Goal: Information Seeking & Learning: Learn about a topic

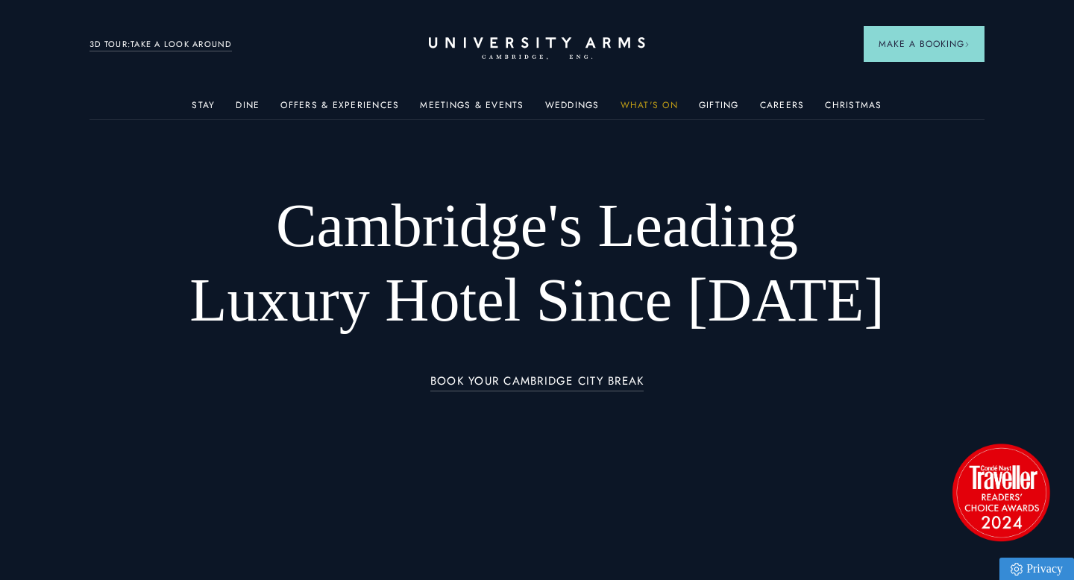
click at [649, 105] on link "What's On" at bounding box center [649, 109] width 57 height 19
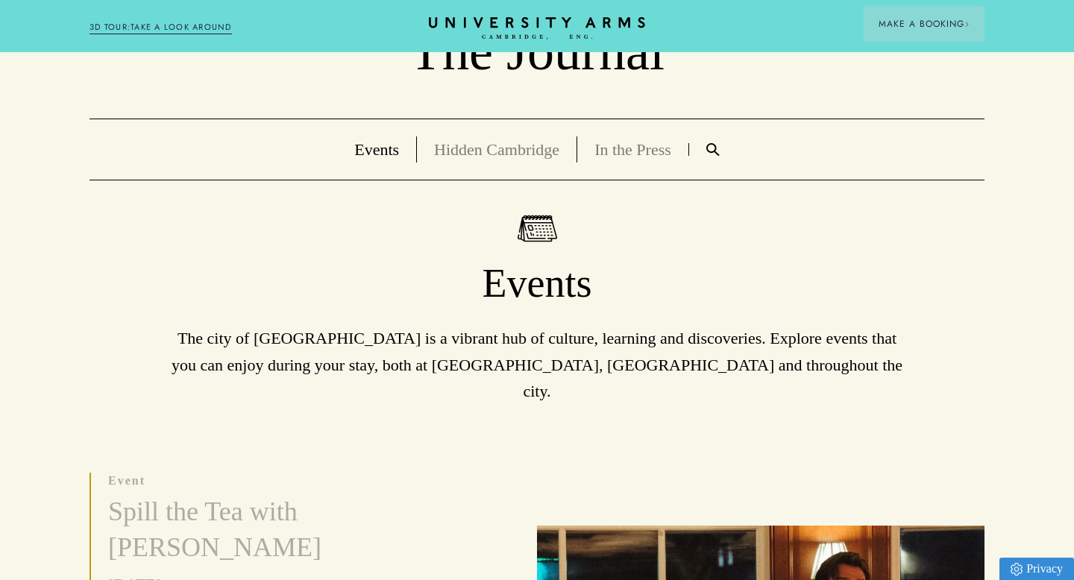
scroll to position [84, 0]
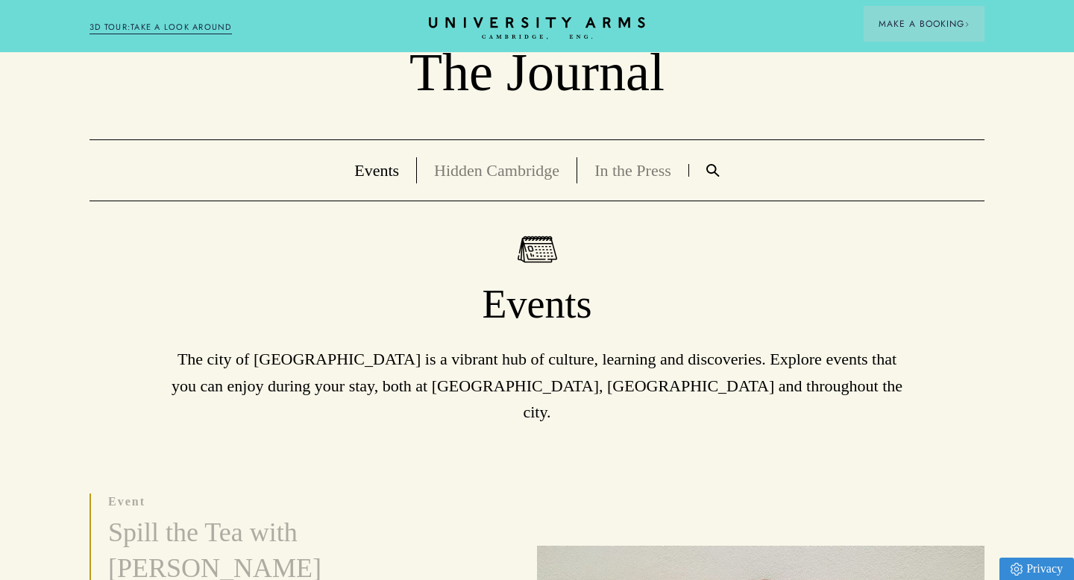
click at [491, 166] on link "Hidden Cambridge" at bounding box center [496, 170] width 125 height 19
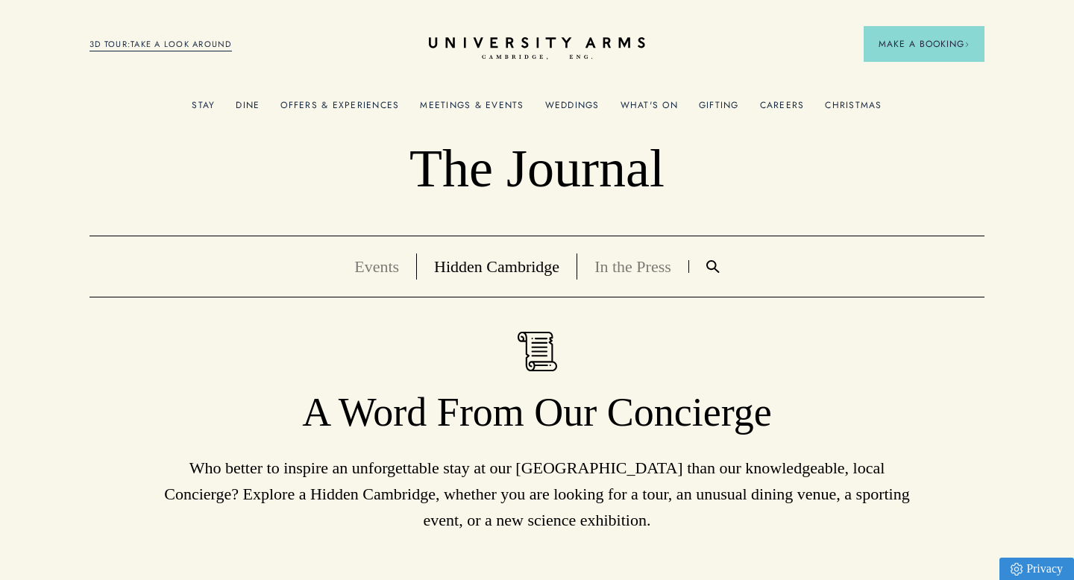
scroll to position [1, 0]
click at [374, 263] on link "Events" at bounding box center [376, 266] width 45 height 19
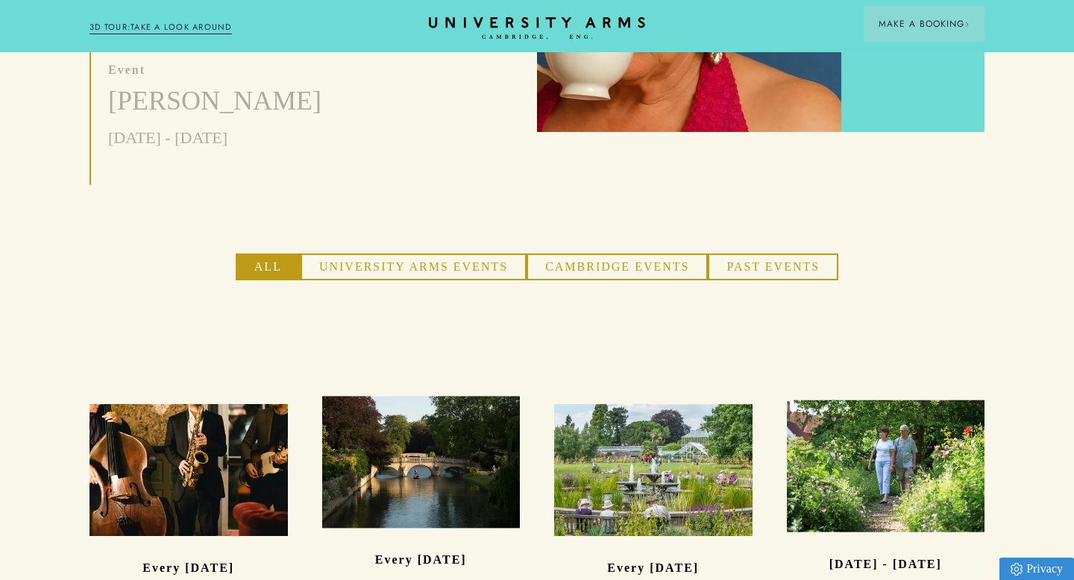
scroll to position [833, 0]
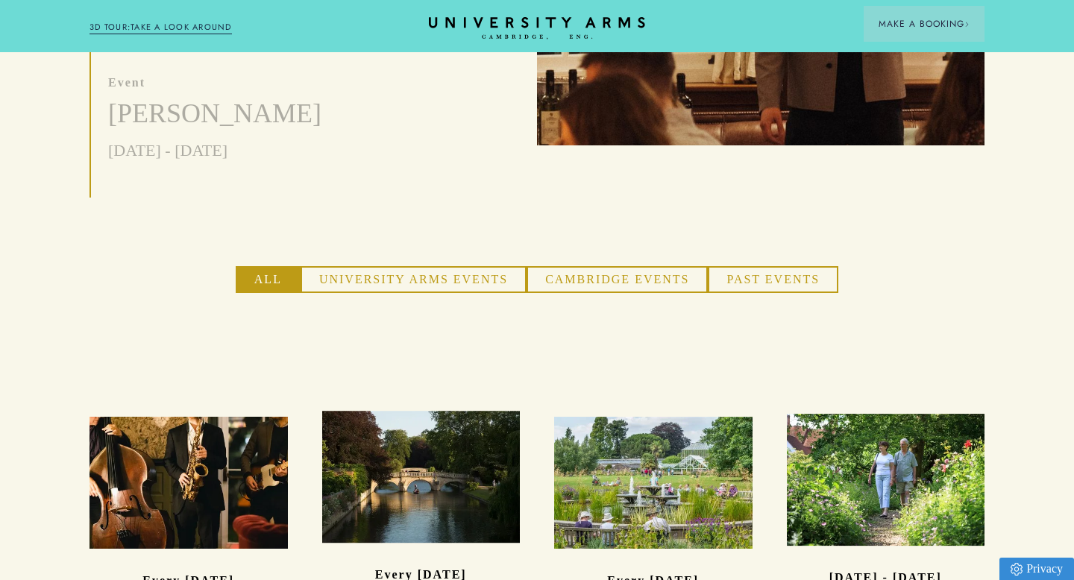
click at [427, 266] on button "University Arms Events" at bounding box center [414, 279] width 226 height 27
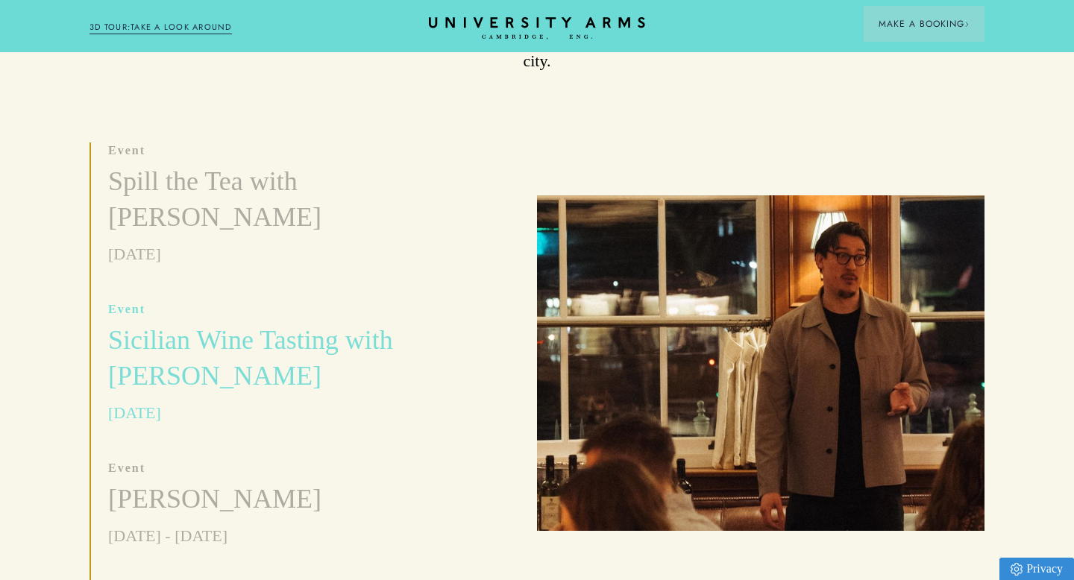
scroll to position [440, 0]
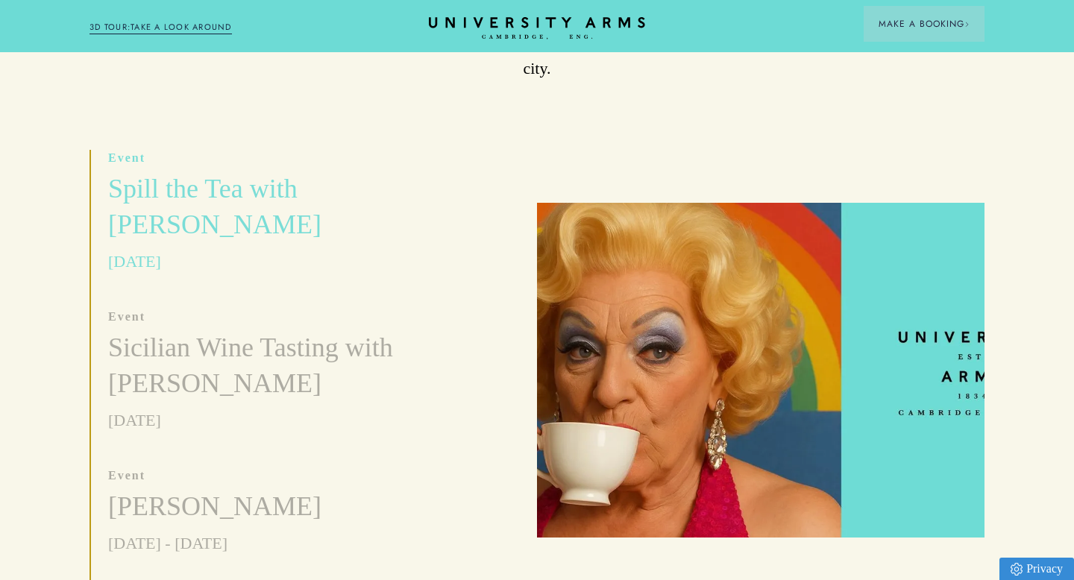
click at [187, 183] on h3 "Spill the Tea with [PERSON_NAME]" at bounding box center [254, 208] width 292 height 72
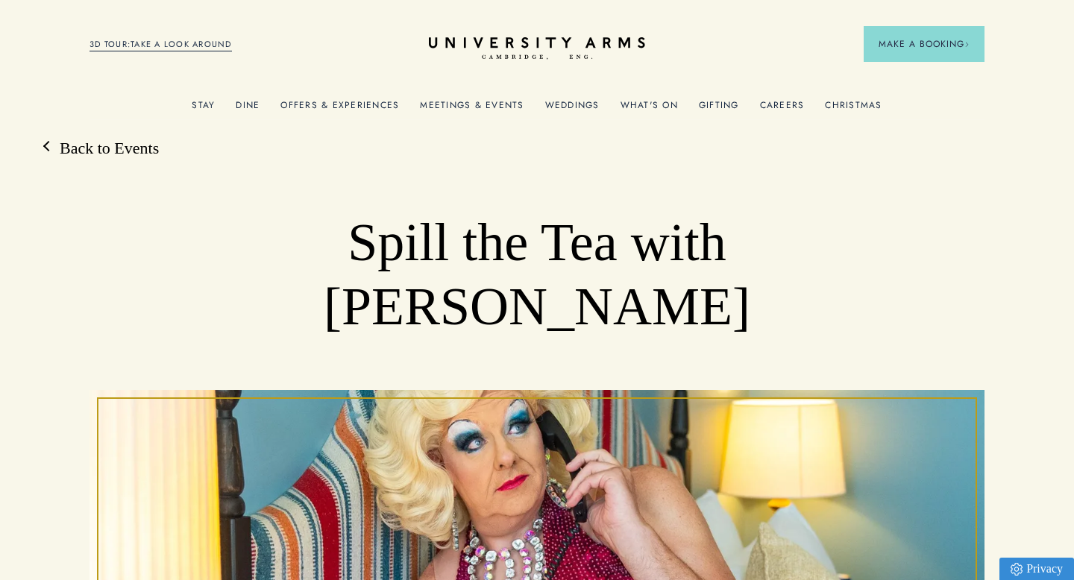
click at [636, 106] on link "What's On" at bounding box center [649, 109] width 57 height 19
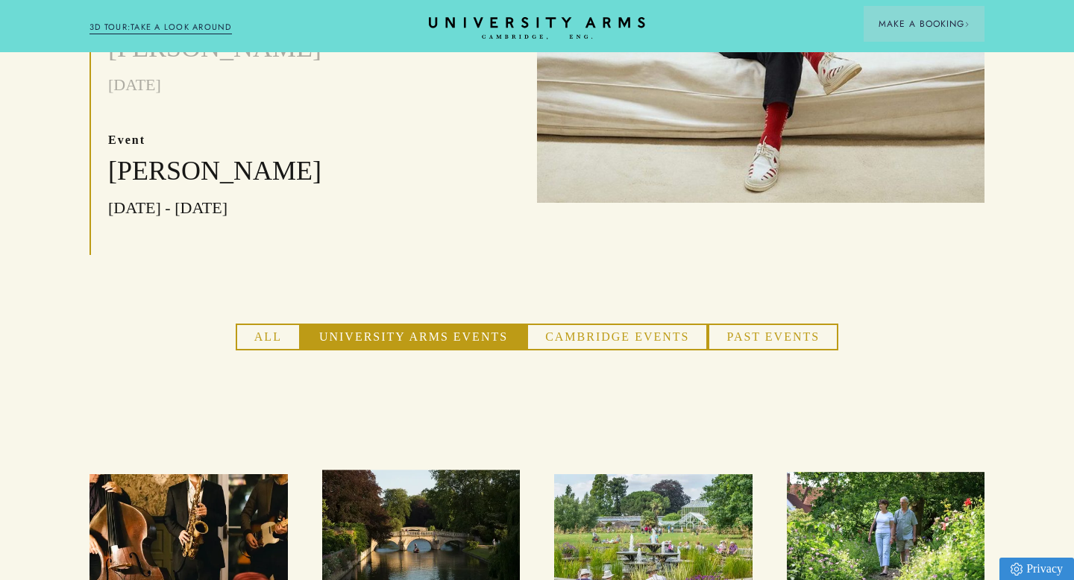
scroll to position [777, 0]
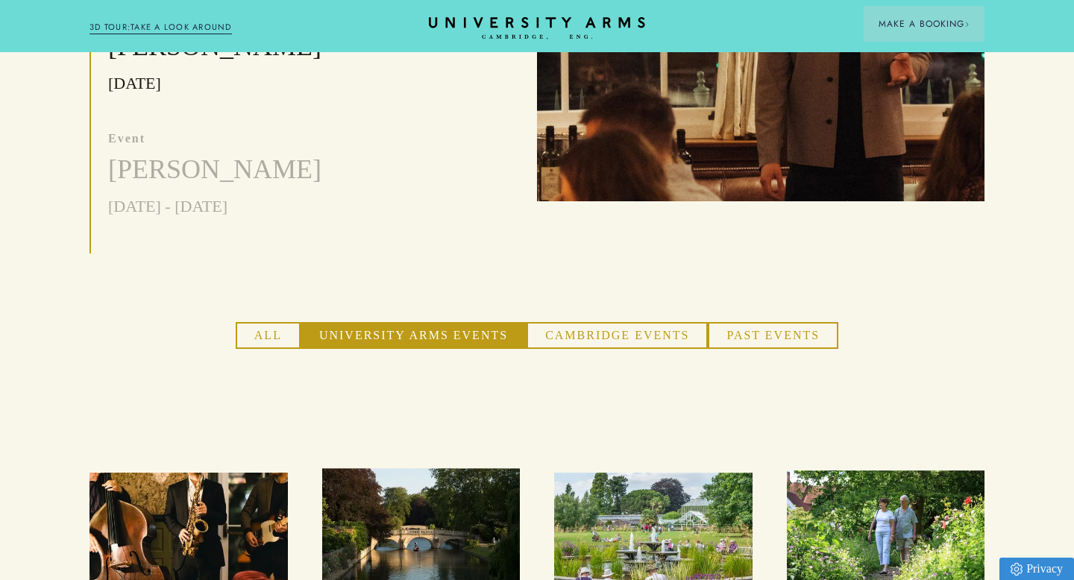
click at [634, 322] on button "Cambridge Events" at bounding box center [617, 335] width 181 height 27
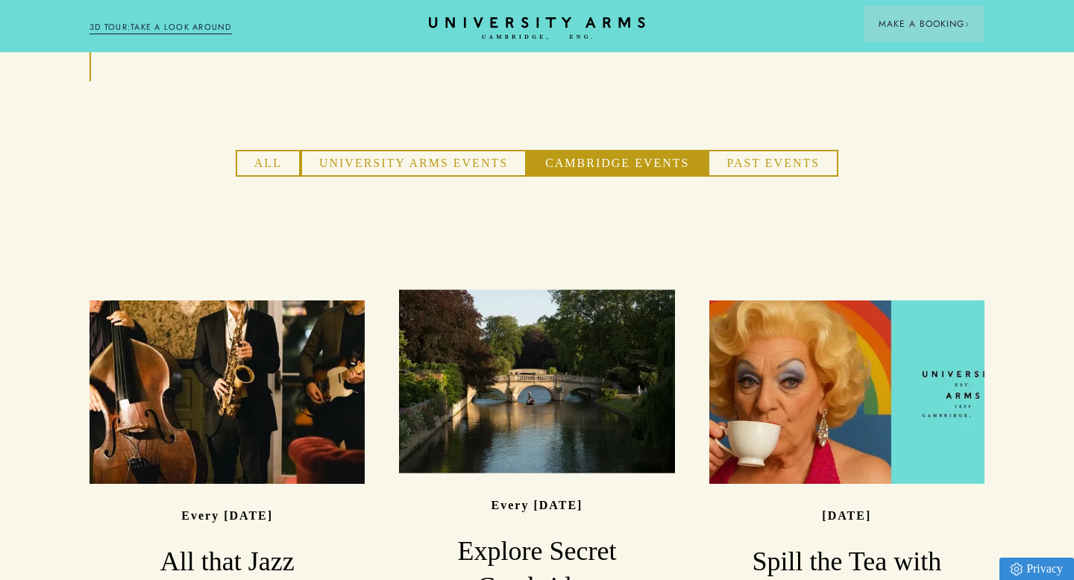
scroll to position [950, 0]
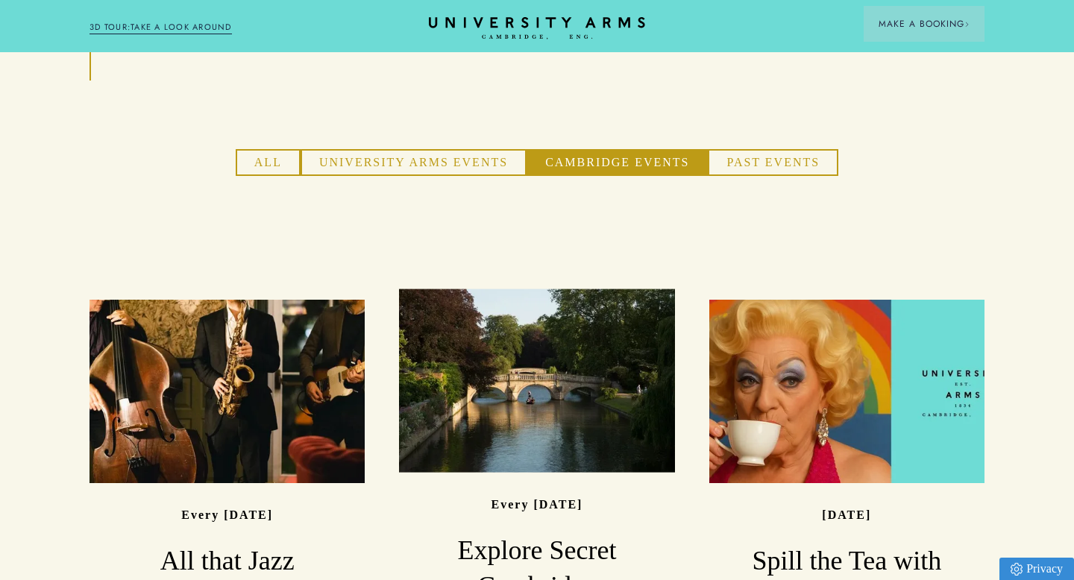
click at [783, 149] on button "Past Events" at bounding box center [773, 162] width 131 height 27
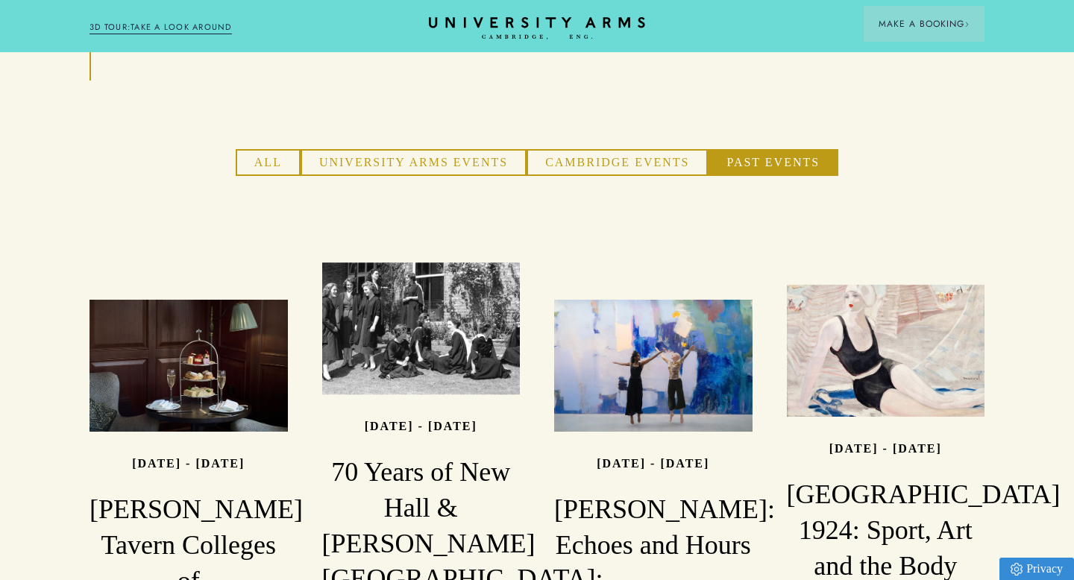
click at [444, 149] on button "University Arms Events" at bounding box center [414, 162] width 226 height 27
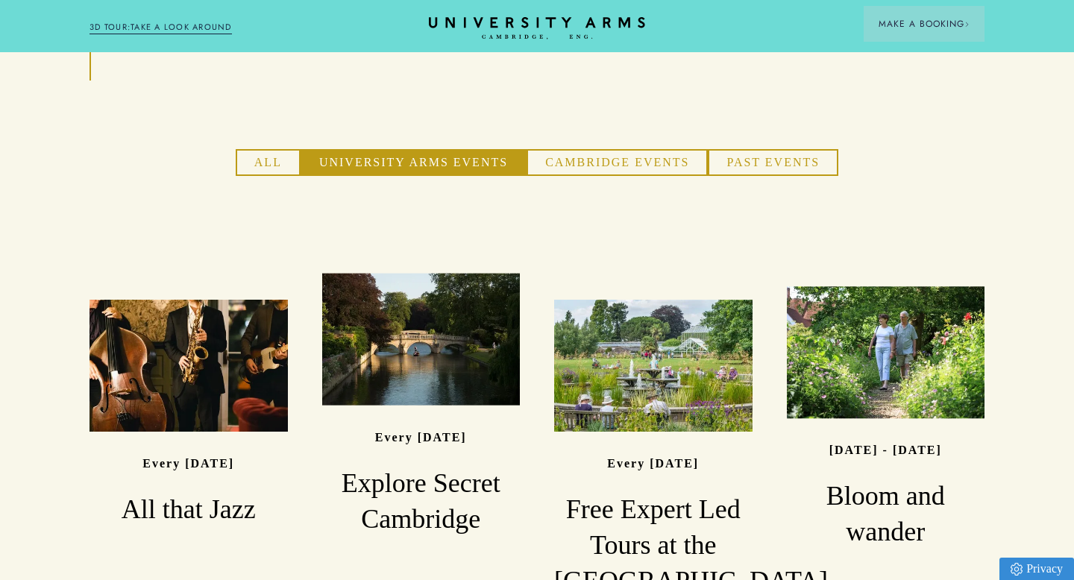
click at [571, 149] on button "Cambridge Events" at bounding box center [617, 162] width 181 height 27
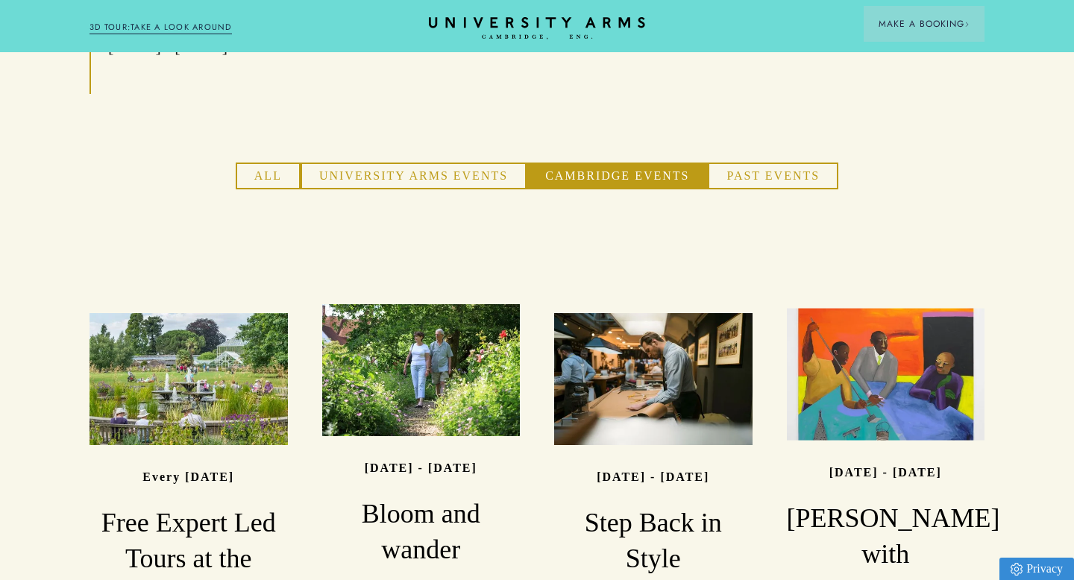
scroll to position [929, 0]
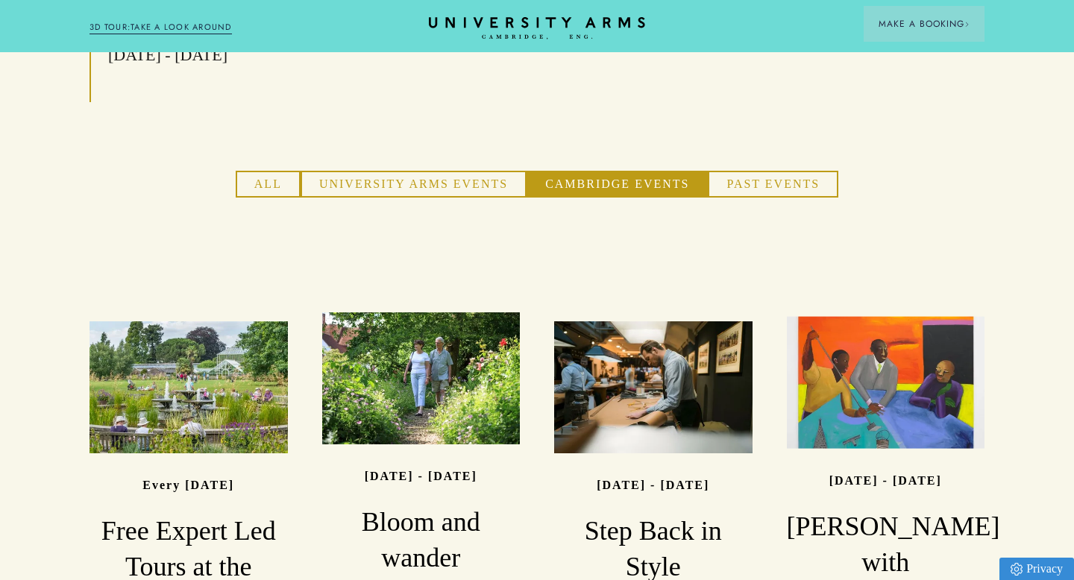
click at [274, 171] on button "All" at bounding box center [268, 184] width 65 height 27
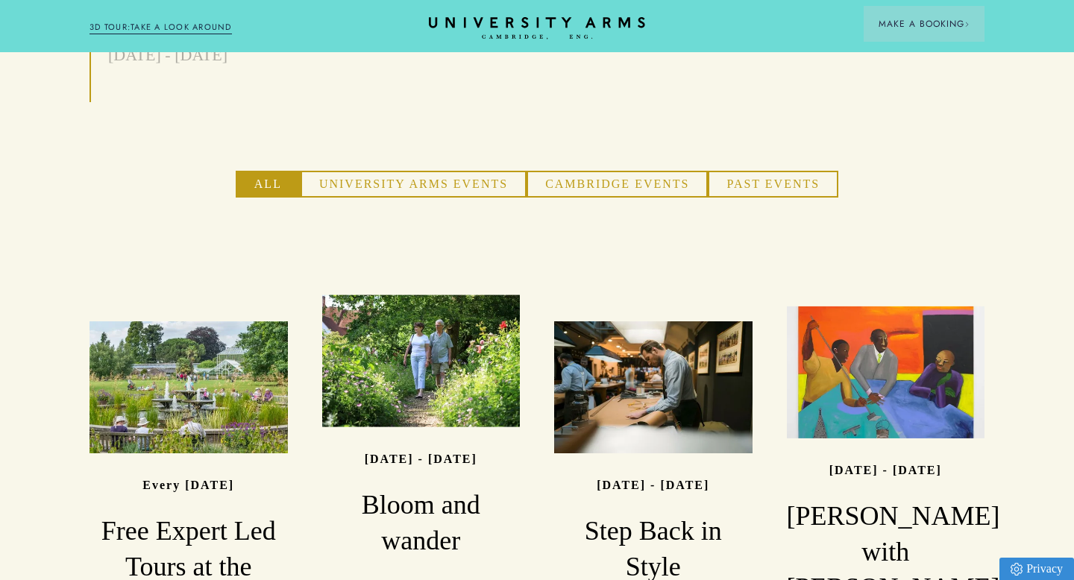
click at [627, 171] on button "Cambridge Events" at bounding box center [617, 184] width 181 height 27
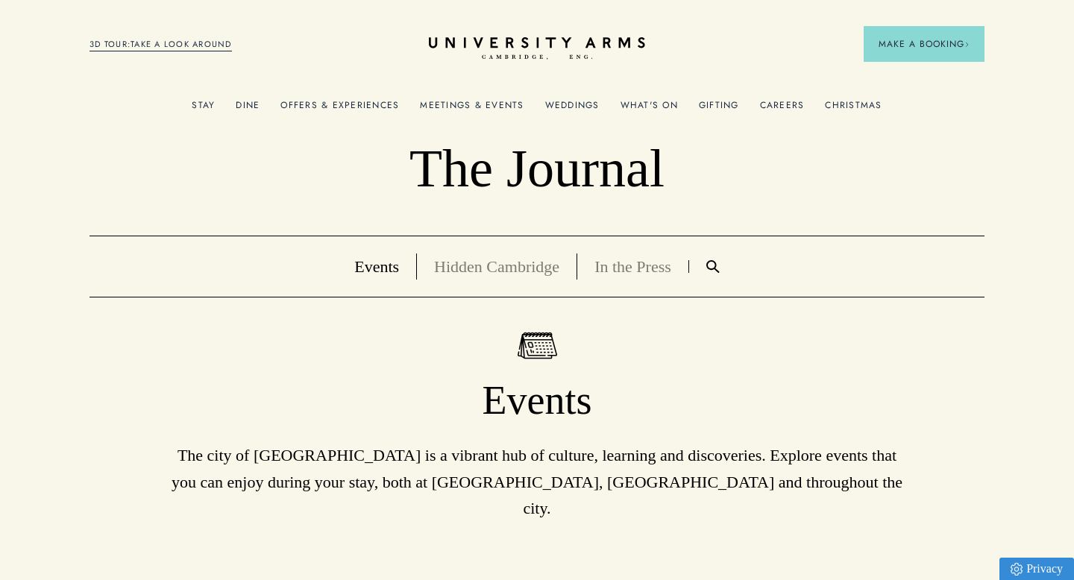
scroll to position [1, 0]
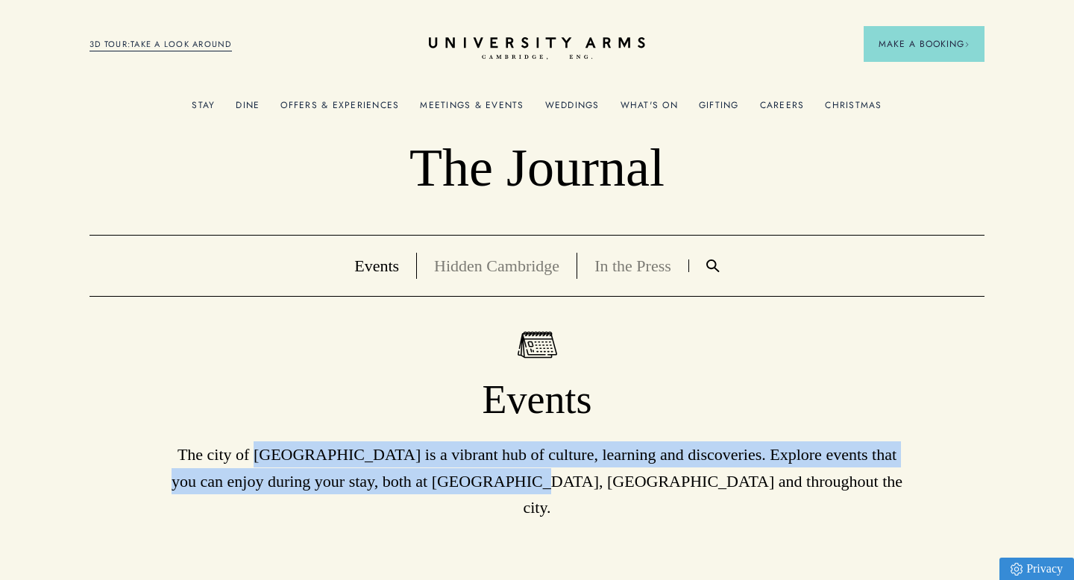
drag, startPoint x: 254, startPoint y: 456, endPoint x: 589, endPoint y: 489, distance: 336.4
click at [589, 489] on p "The city of [GEOGRAPHIC_DATA] is a vibrant hub of culture, learning and discove…" at bounding box center [537, 481] width 746 height 79
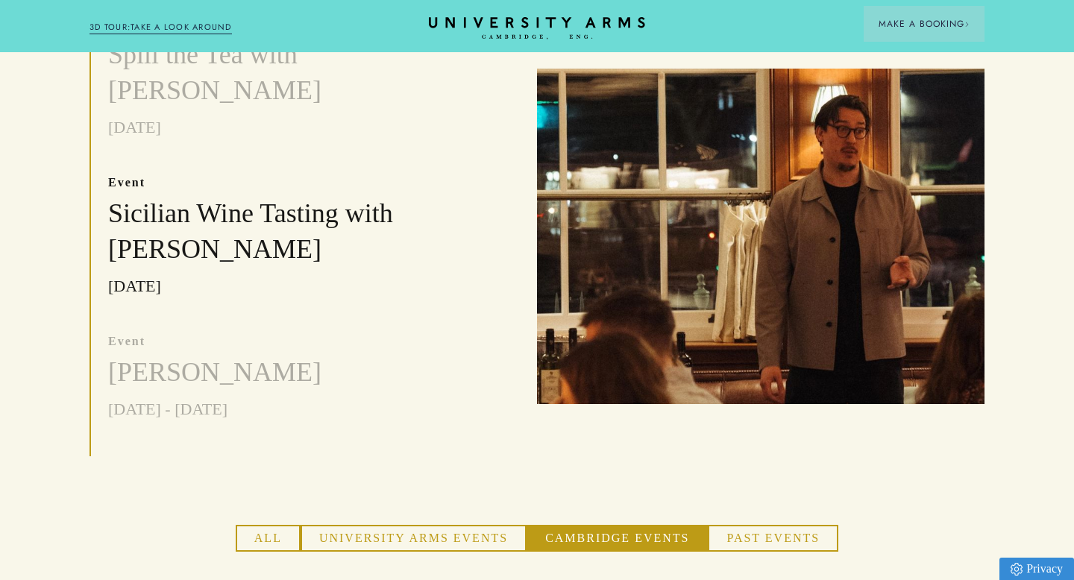
scroll to position [569, 0]
